Goal: Task Accomplishment & Management: Manage account settings

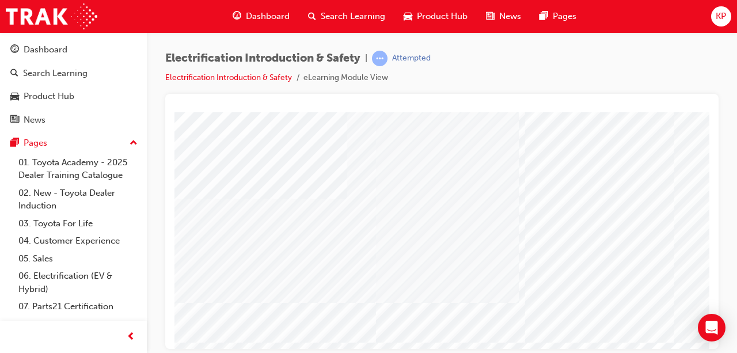
scroll to position [212, 207]
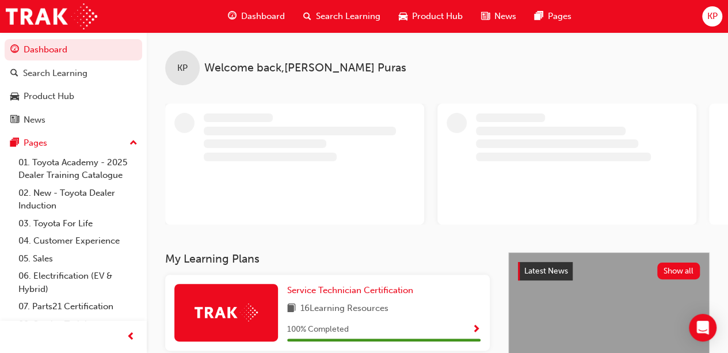
click at [712, 22] on span "KP" at bounding box center [712, 16] width 10 height 13
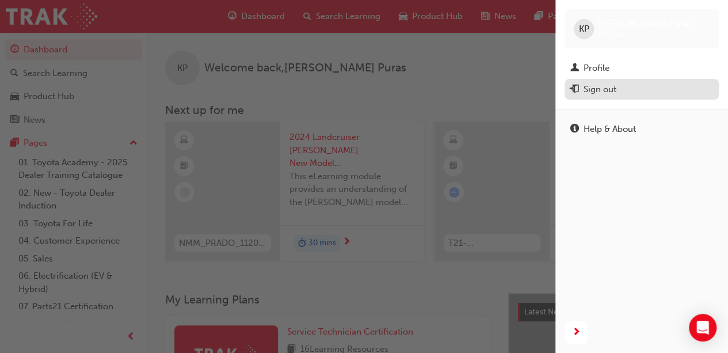
click at [629, 92] on div "Sign out" at bounding box center [642, 89] width 143 height 14
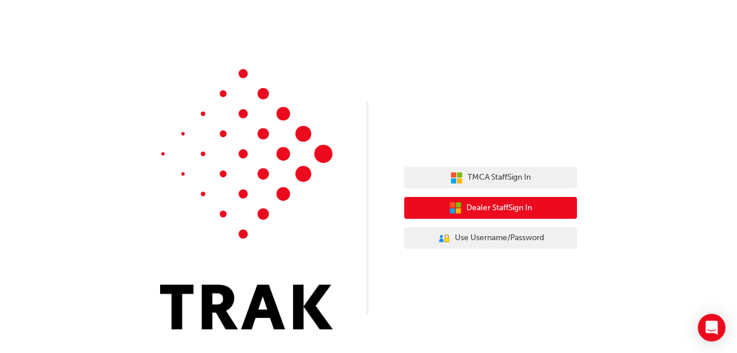
click at [492, 216] on button "Dealer Staff Sign In" at bounding box center [490, 208] width 173 height 22
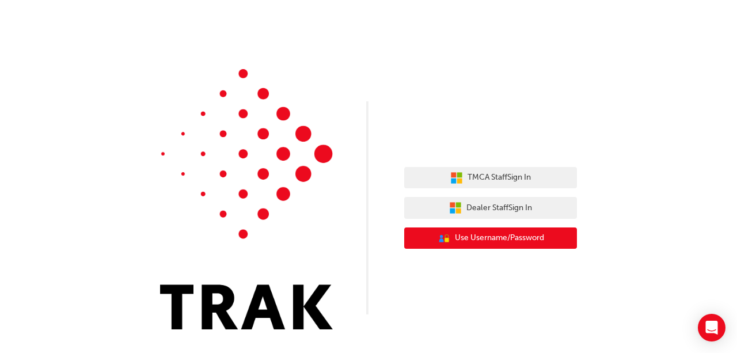
click at [502, 235] on span "Use Username/Password" at bounding box center [499, 237] width 89 height 13
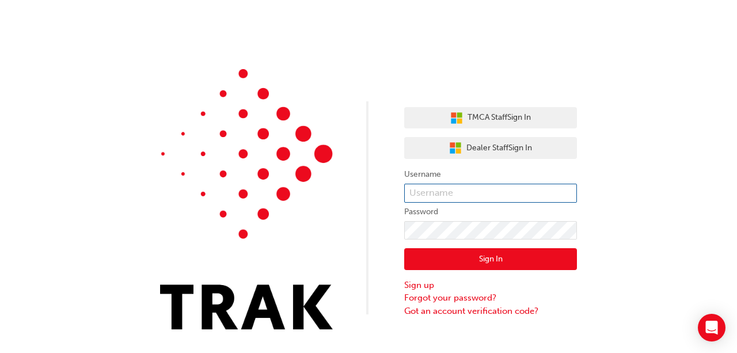
click at [493, 193] on input "text" at bounding box center [490, 194] width 173 height 20
type input "michael.gale"
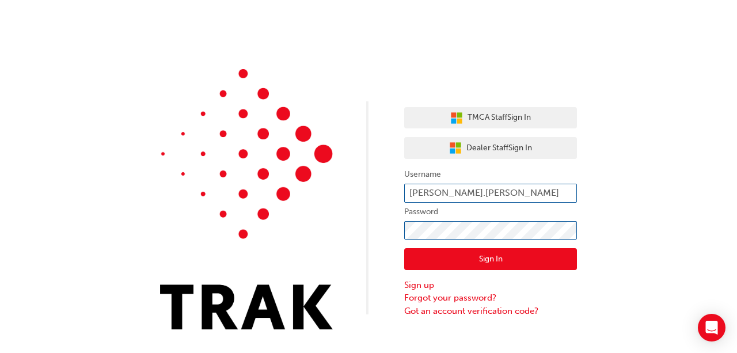
click button "Sign In" at bounding box center [490, 259] width 173 height 22
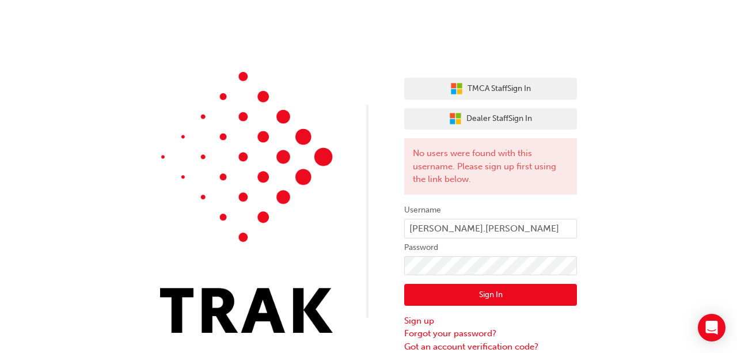
click at [638, 274] on div "TMCA Staff Sign In Dealer Staff Sign In No users were found with this username.…" at bounding box center [368, 176] width 737 height 353
click at [499, 269] on div "TMCA Staff Sign In Dealer Staff Sign In No users were found with this username.…" at bounding box center [368, 176] width 737 height 353
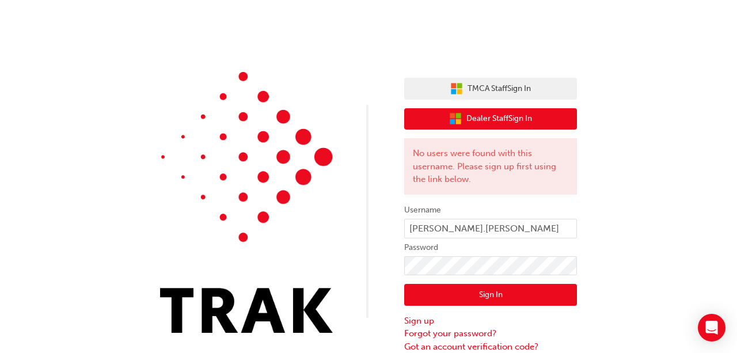
click at [534, 121] on button "Dealer Staff Sign In" at bounding box center [490, 119] width 173 height 22
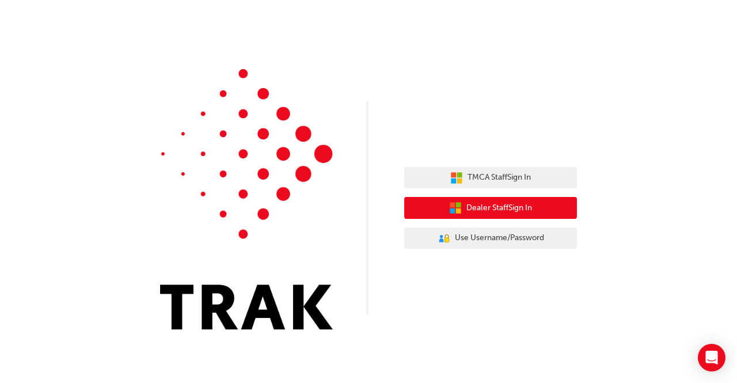
drag, startPoint x: 537, startPoint y: 199, endPoint x: 556, endPoint y: 190, distance: 20.9
click at [556, 190] on div "TMCA Staff Sign In Dealer Staff Sign In User Authentication Icon - Blue Person,…" at bounding box center [490, 208] width 173 height 100
click at [519, 211] on span "Dealer Staff Sign In" at bounding box center [499, 208] width 66 height 13
